Goal: Task Accomplishment & Management: Manage account settings

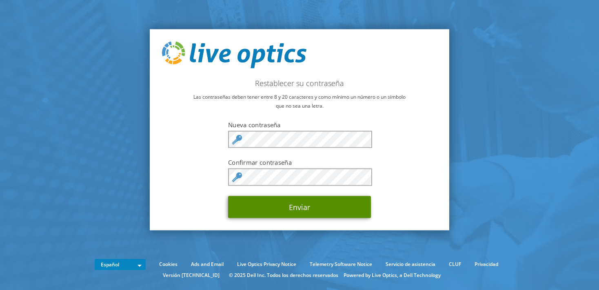
click at [355, 207] on button "Enviar" at bounding box center [299, 207] width 143 height 22
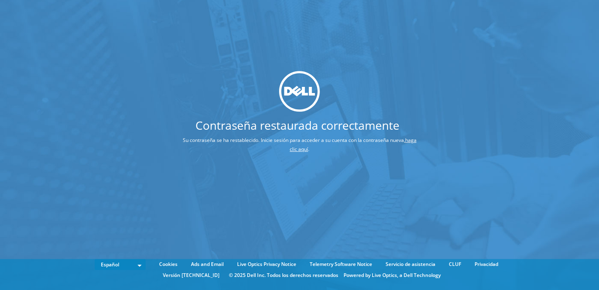
click at [298, 152] on link "haga clic aquí" at bounding box center [352, 145] width 127 height 16
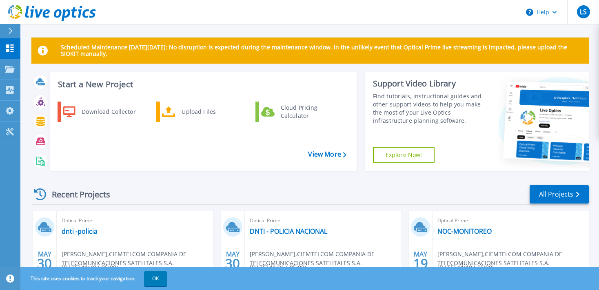
scroll to position [68, 0]
